Goal: Find specific page/section: Find specific page/section

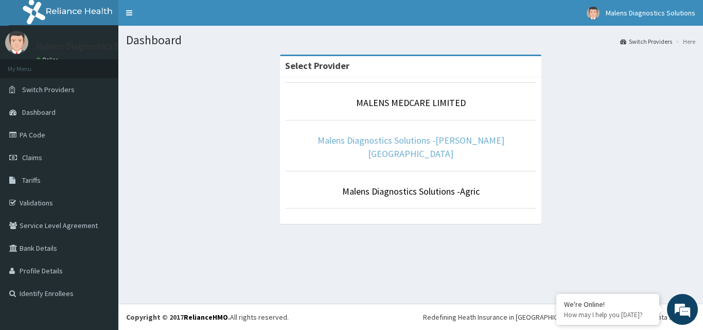
click at [438, 144] on link "Malens Diagnostics Solutions -[PERSON_NAME][GEOGRAPHIC_DATA]" at bounding box center [410, 146] width 187 height 25
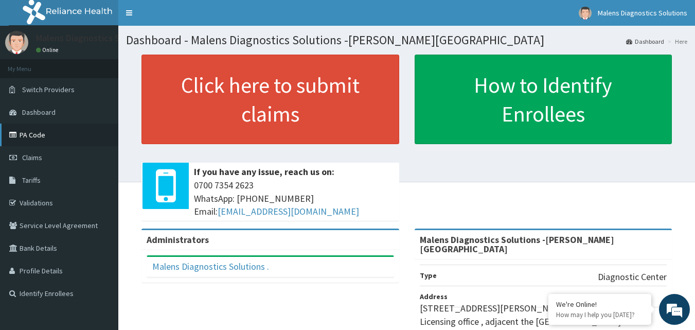
click at [36, 135] on link "PA Code" at bounding box center [59, 134] width 118 height 23
